Goal: Browse casually: Explore the website without a specific task or goal

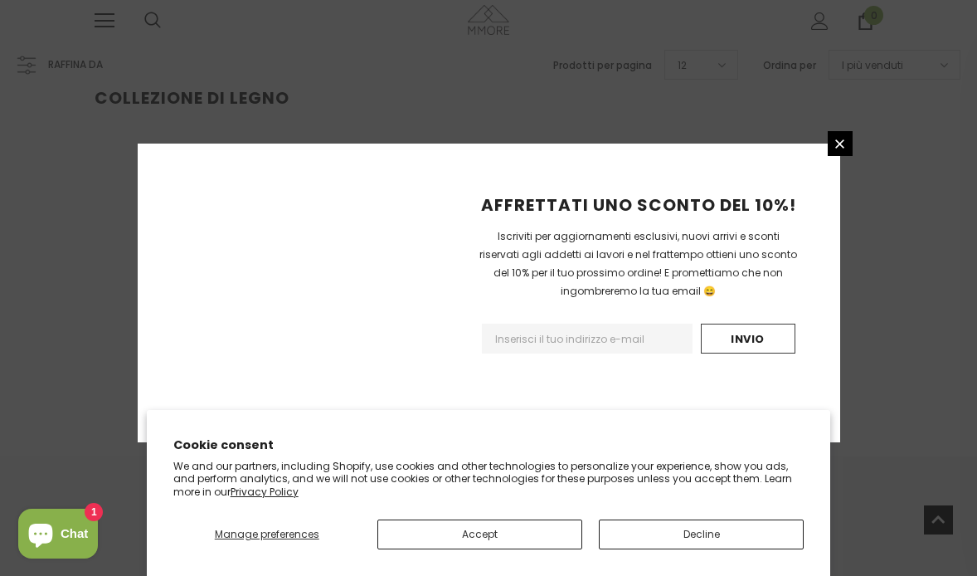
scroll to position [392, 0]
